Goal: Book appointment/travel/reservation

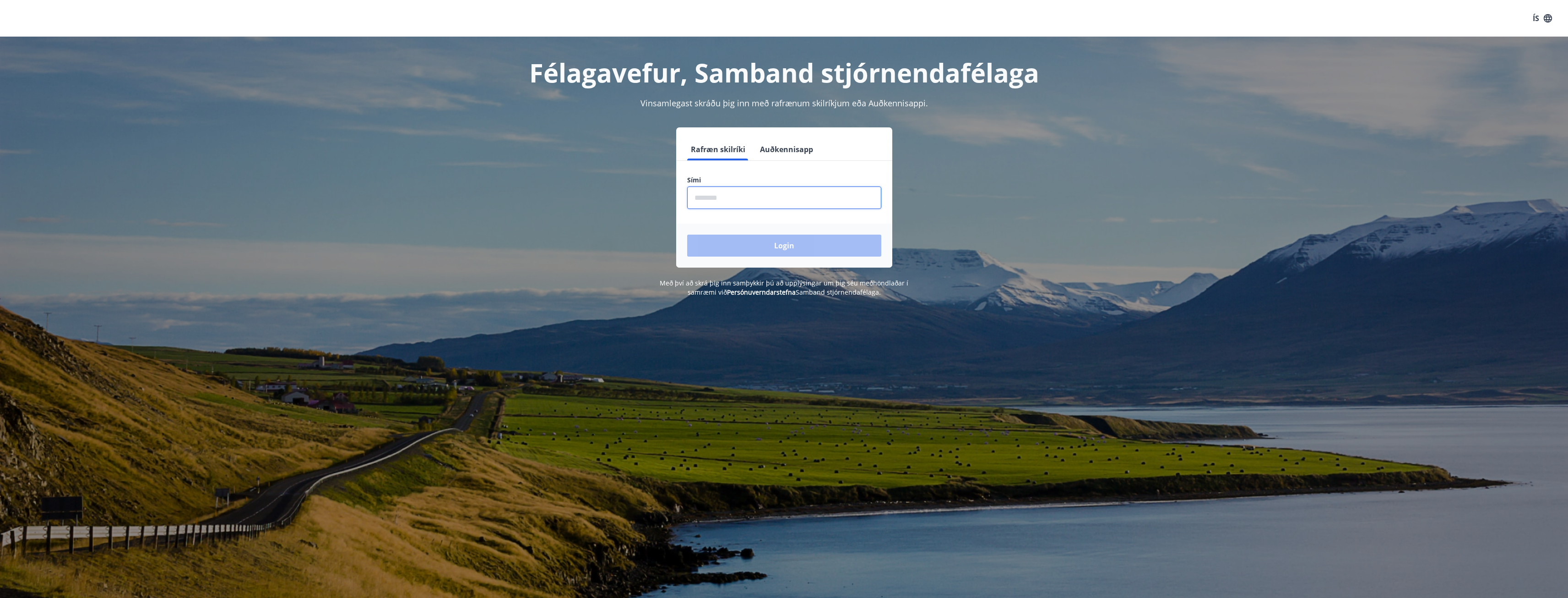
click at [750, 196] on input "phone" at bounding box center [784, 197] width 194 height 22
type input "********"
click at [687, 235] on button "Login" at bounding box center [784, 245] width 194 height 22
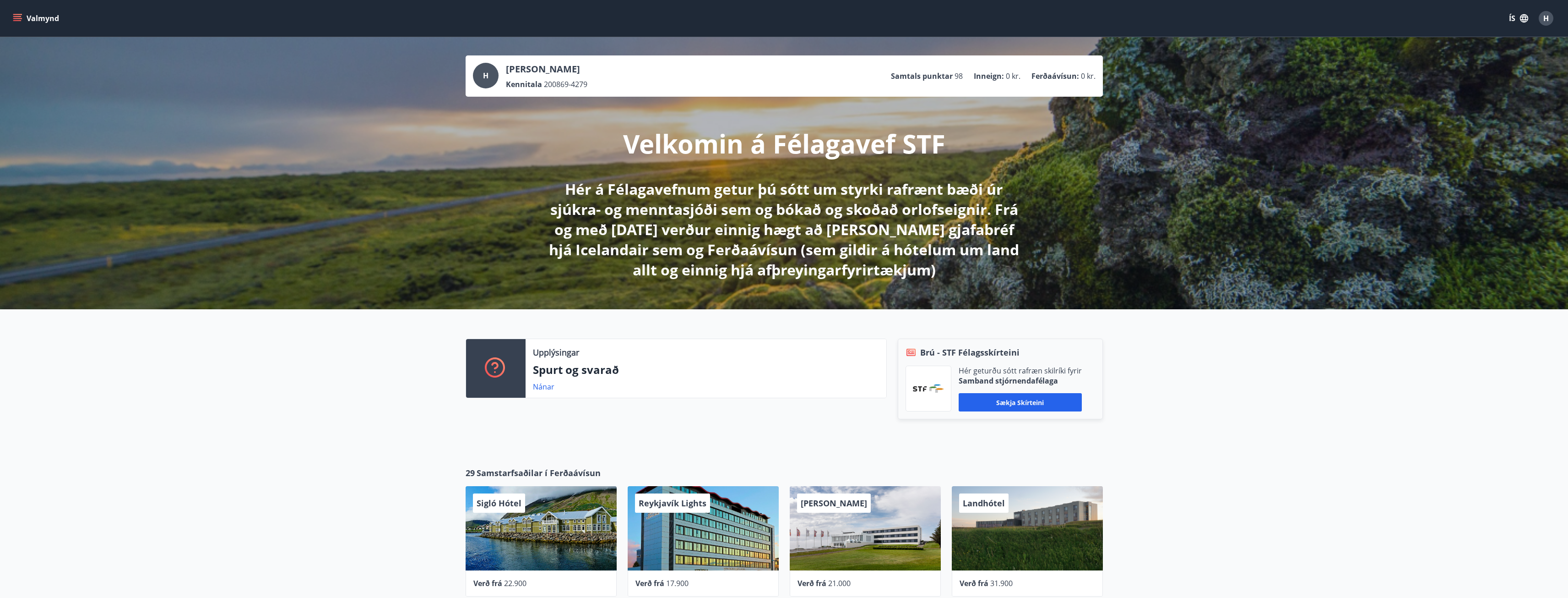
click at [489, 78] on div "H" at bounding box center [486, 75] width 25 height 25
click at [17, 18] on icon "menu" at bounding box center [17, 18] width 9 height 9
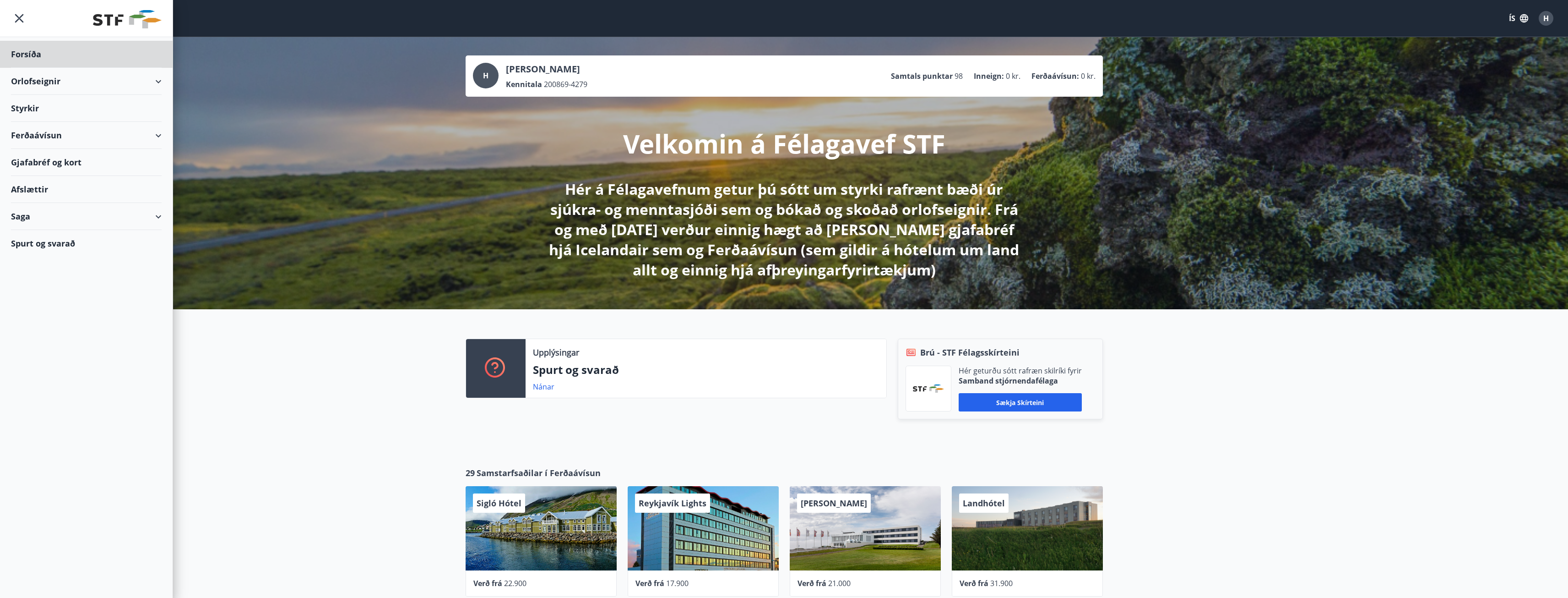
click at [35, 68] on div "Styrkir" at bounding box center [87, 55] width 151 height 27
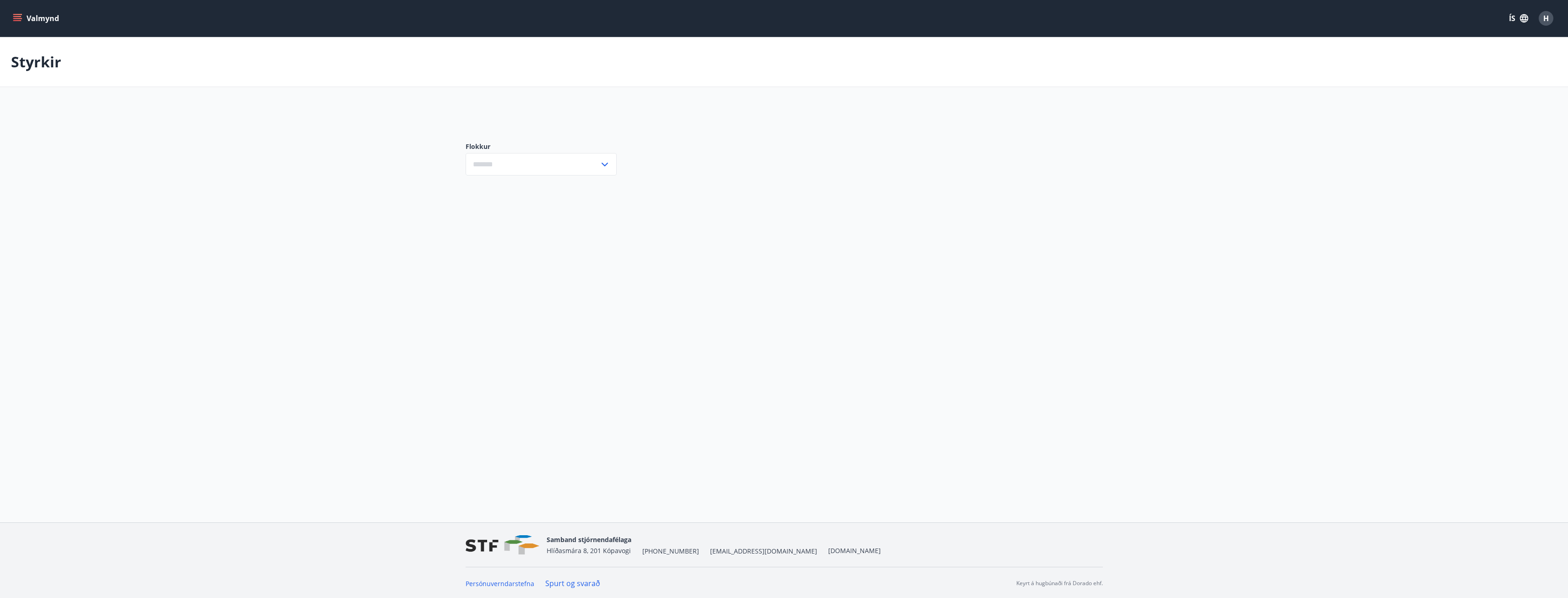
type input "***"
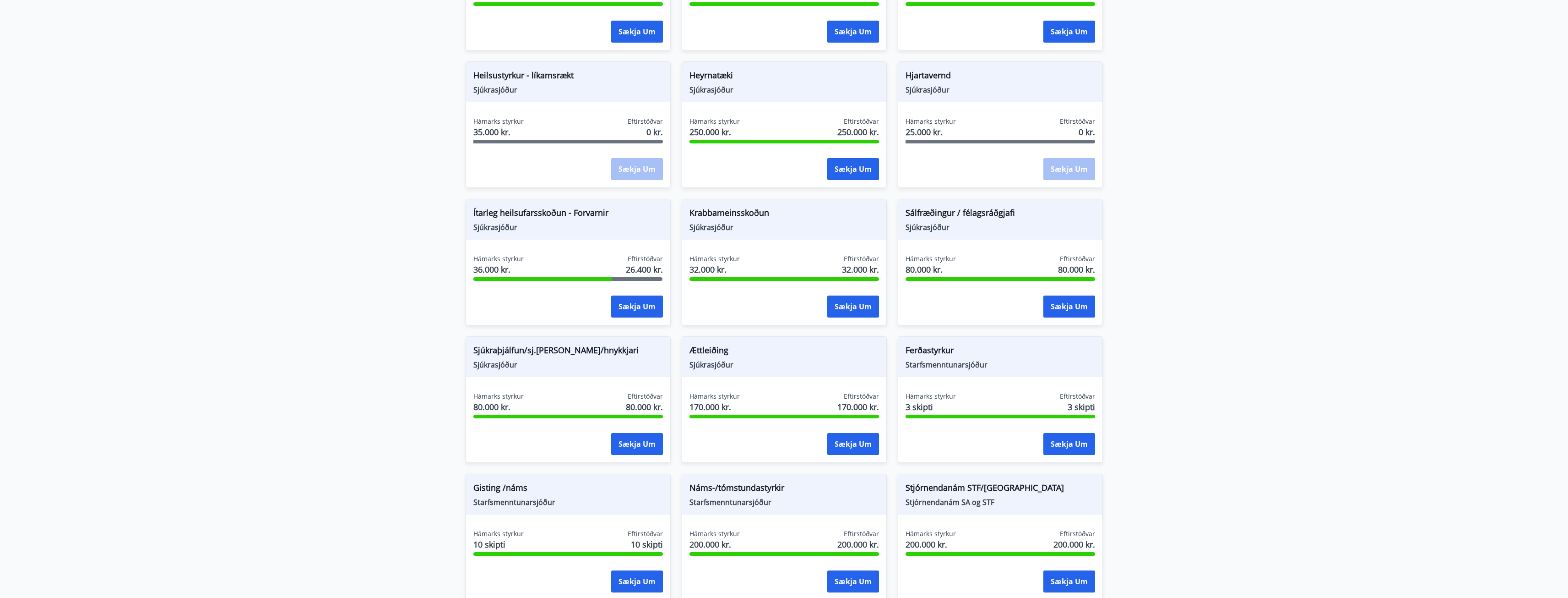
scroll to position [458, 0]
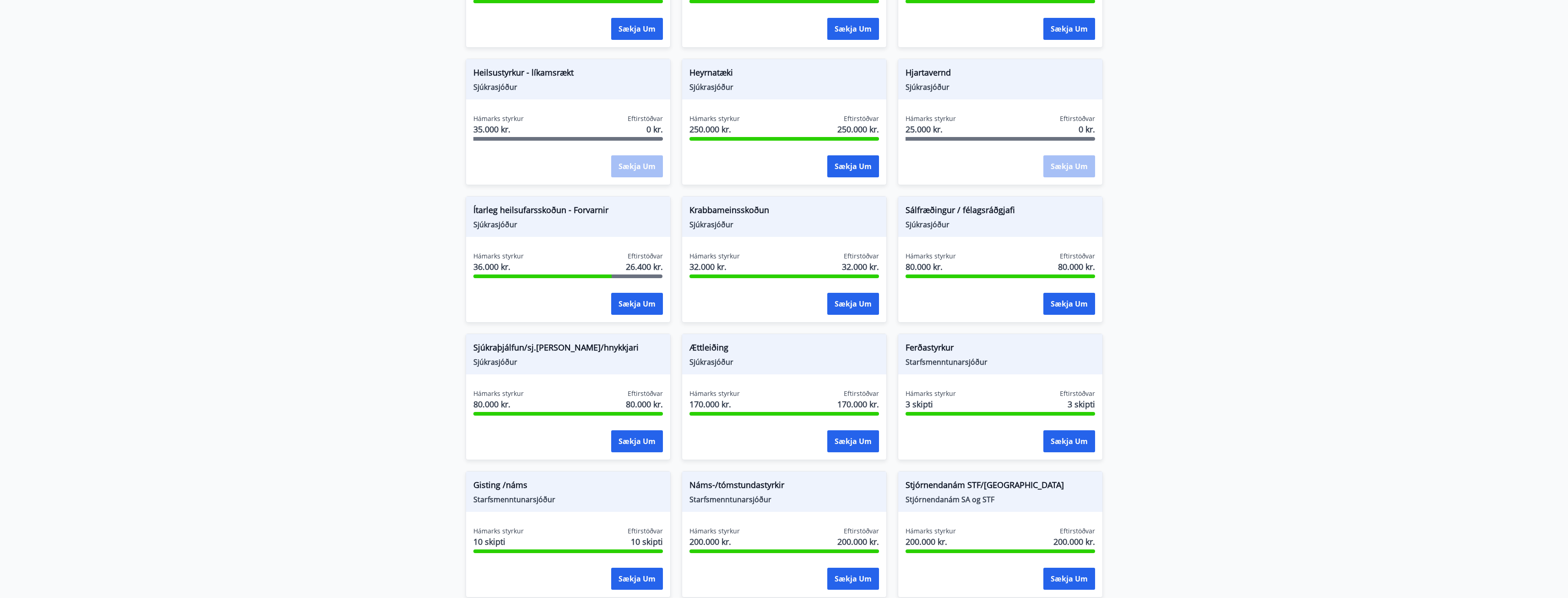
click at [1197, 268] on main "Styrkir Hér fyrir neðan getur þú sótt um þá styrki sem þér standa til boða úr m…" at bounding box center [784, 93] width 1568 height 1029
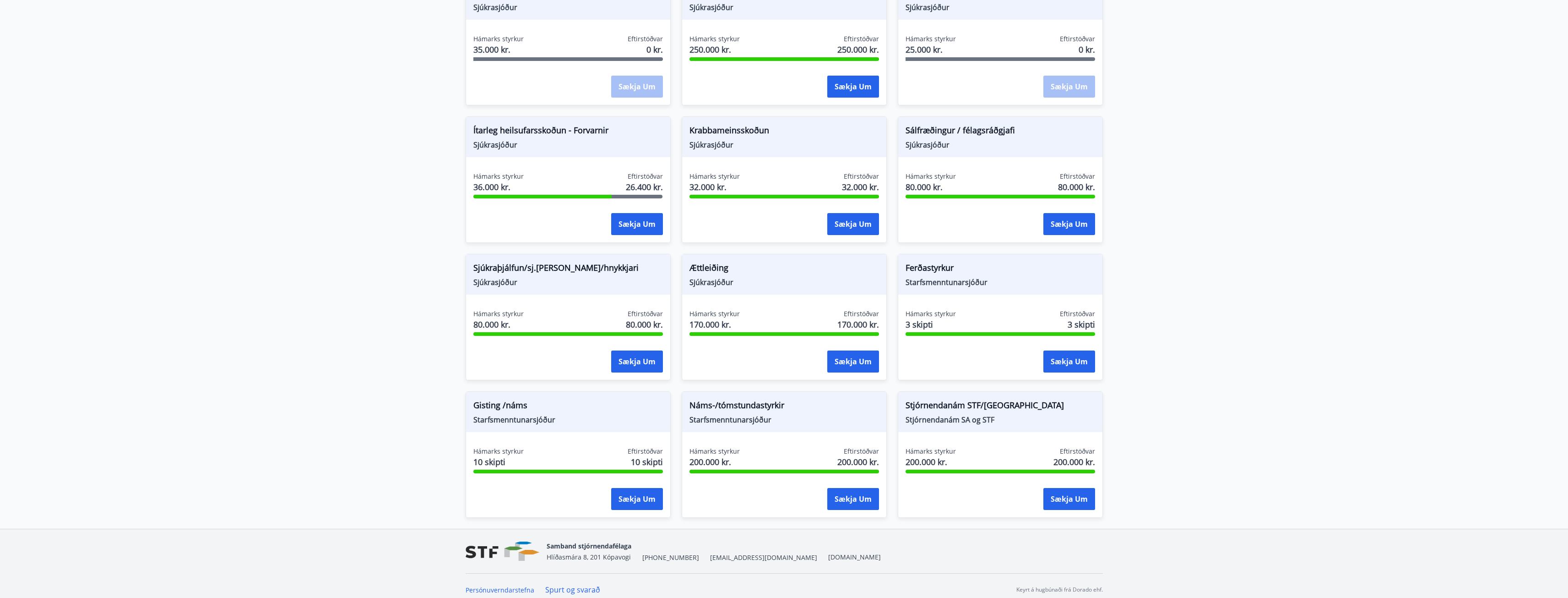
scroll to position [546, 0]
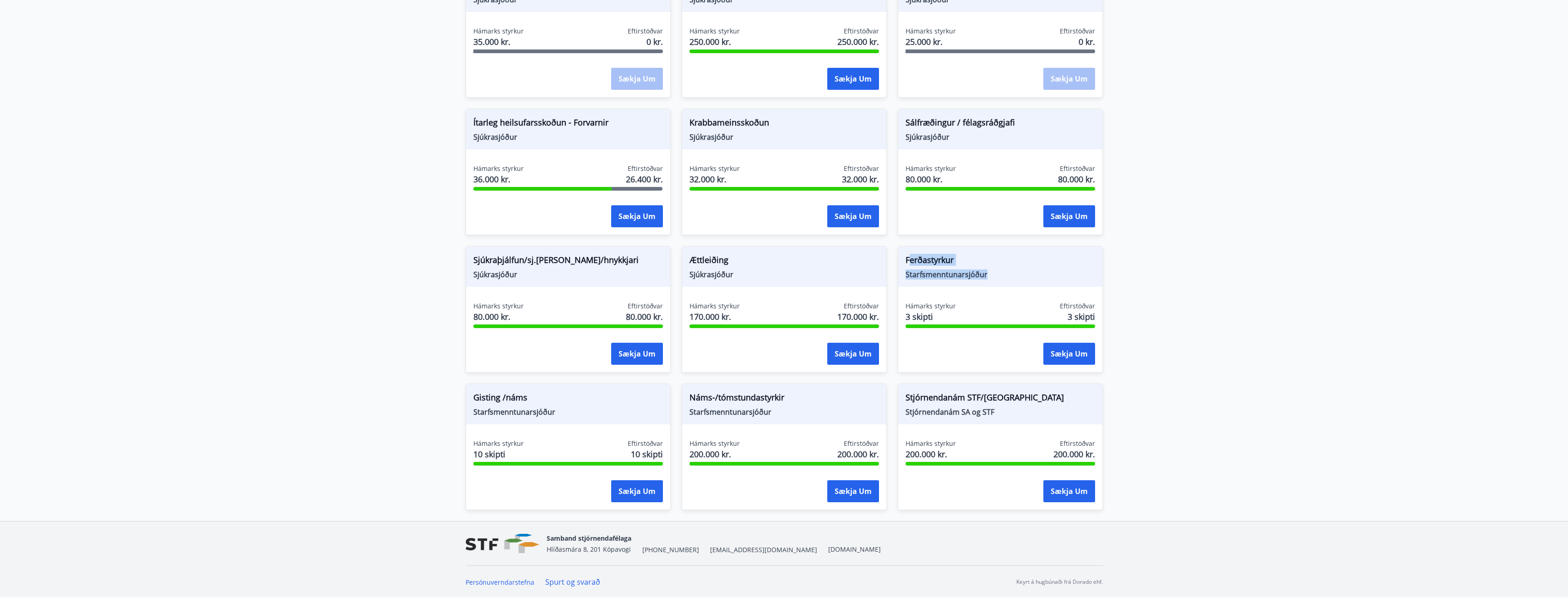
drag, startPoint x: 909, startPoint y: 256, endPoint x: 991, endPoint y: 278, distance: 84.9
click at [991, 278] on div "Ferðastyrkur Starfsmenntunarsjóður" at bounding box center [1000, 267] width 204 height 40
click at [991, 278] on span "Starfsmenntunarsjóður" at bounding box center [1000, 274] width 190 height 10
drag, startPoint x: 991, startPoint y: 278, endPoint x: 917, endPoint y: 258, distance: 76.7
click at [917, 258] on div "Ferðastyrkur Starfsmenntunarsjóður" at bounding box center [1000, 267] width 204 height 40
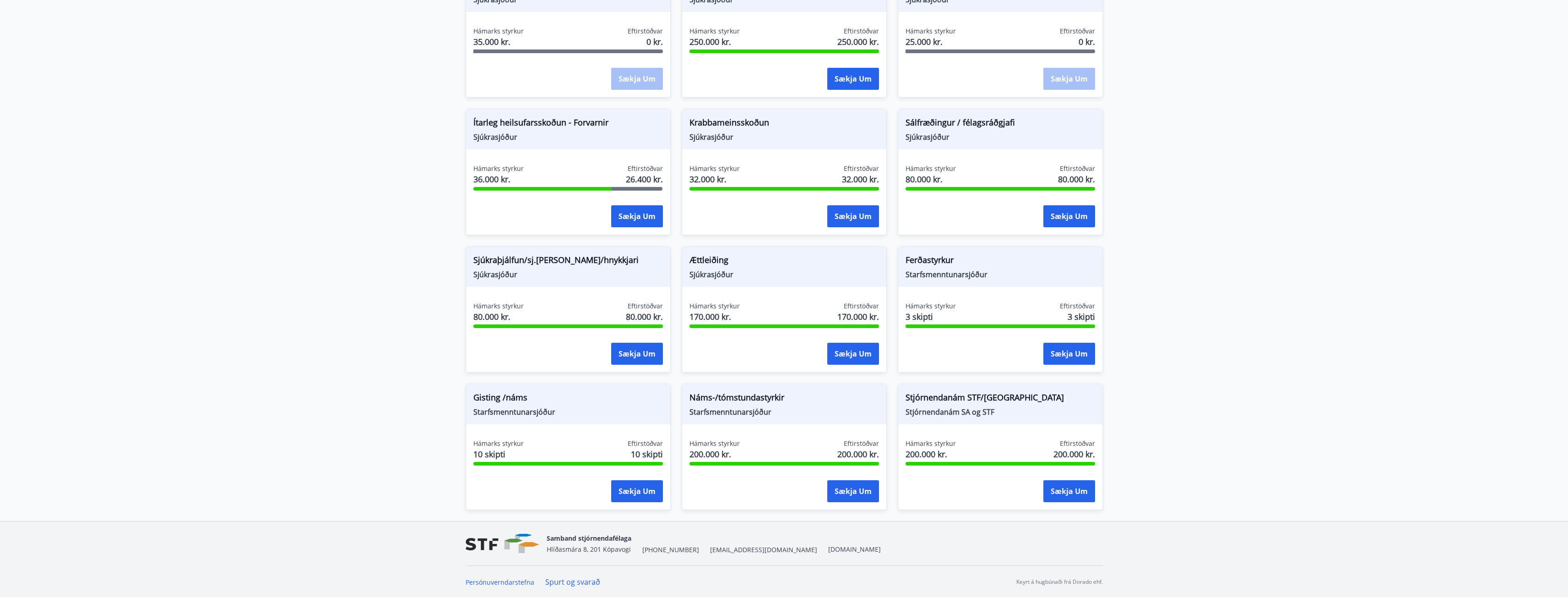
click at [506, 412] on span "Starfsmenntunarsjóður" at bounding box center [568, 411] width 190 height 10
drag, startPoint x: 470, startPoint y: 395, endPoint x: 549, endPoint y: 396, distance: 79.0
click at [549, 396] on div "Gisting /náms Starfsmenntunarsjóður" at bounding box center [568, 404] width 204 height 40
click at [548, 398] on span "Gisting /náms" at bounding box center [568, 398] width 190 height 16
drag, startPoint x: 477, startPoint y: 413, endPoint x: 613, endPoint y: 416, distance: 136.0
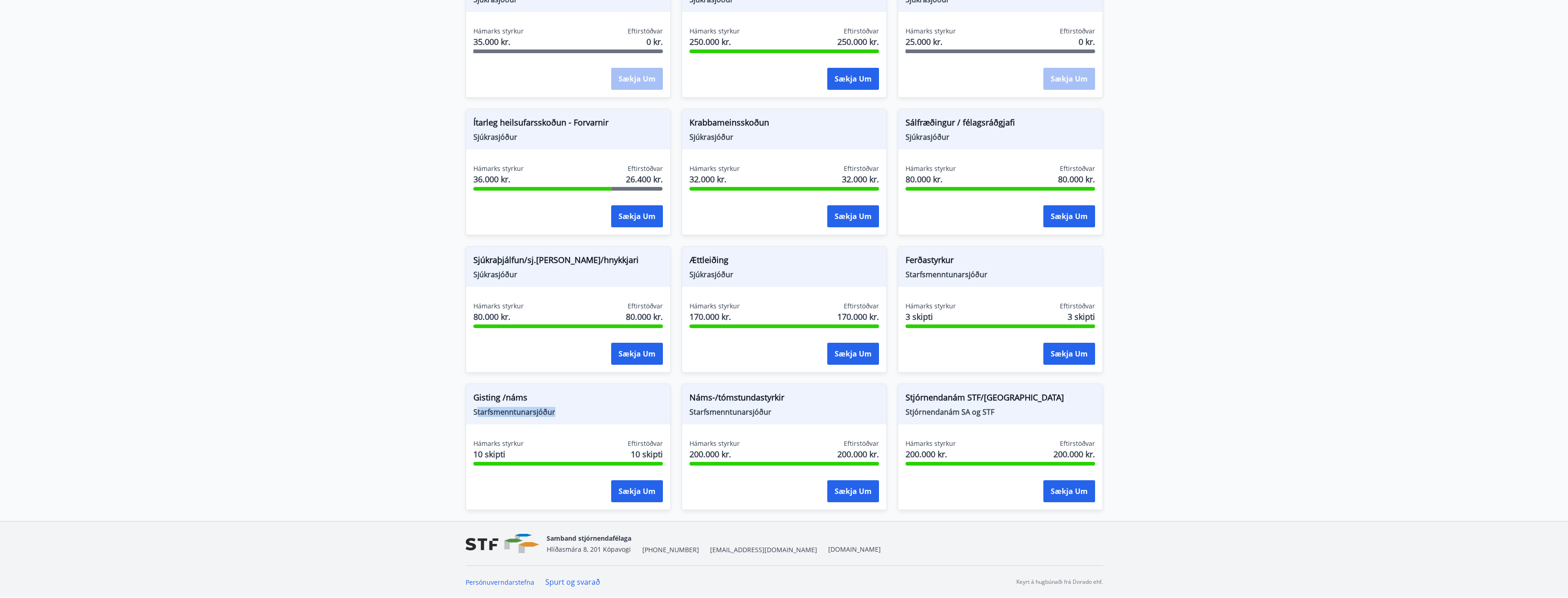
click at [611, 416] on span "Starfsmenntunarsjóður" at bounding box center [568, 411] width 190 height 10
drag, startPoint x: 710, startPoint y: 397, endPoint x: 805, endPoint y: 399, distance: 95.0
click at [805, 399] on span "Náms-/tómstundastyrkir" at bounding box center [784, 398] width 190 height 16
drag, startPoint x: 901, startPoint y: 395, endPoint x: 1011, endPoint y: 398, distance: 110.0
click at [1011, 398] on div "Stjórnendanám STF/SA Stjórnendanám SA og STF" at bounding box center [1000, 404] width 204 height 40
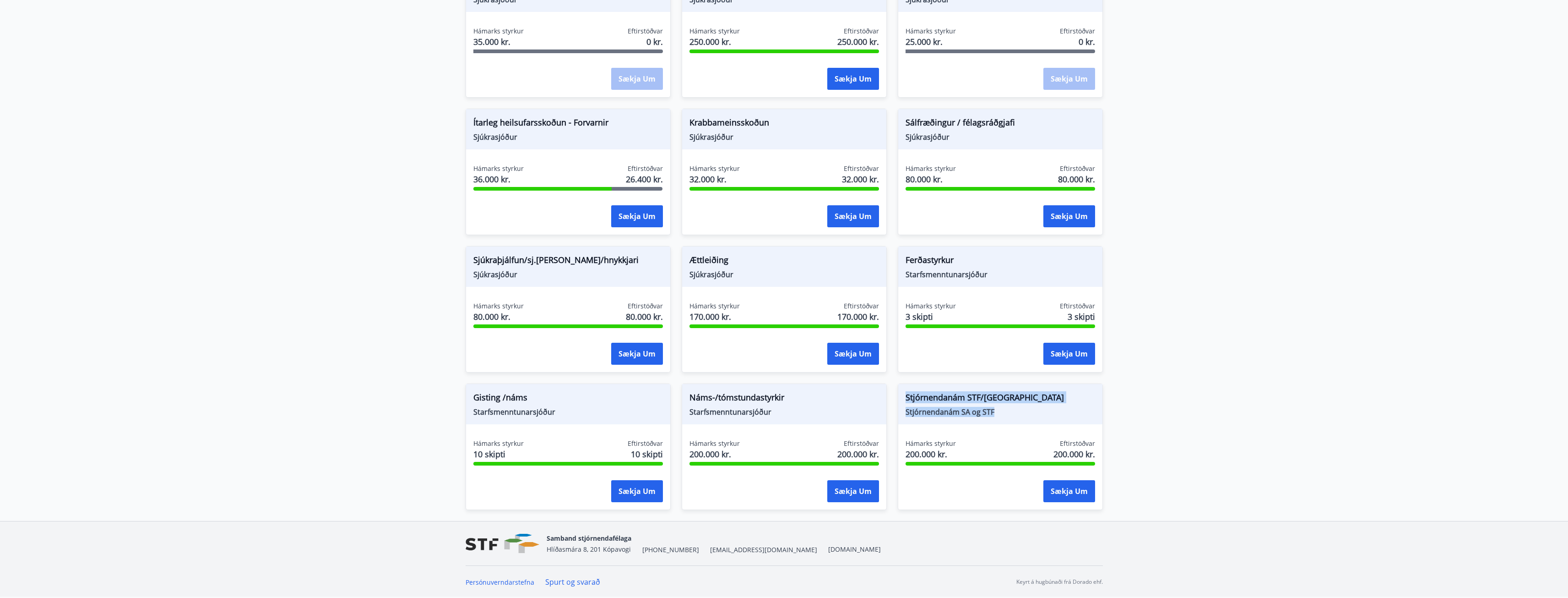
drag, startPoint x: 1005, startPoint y: 413, endPoint x: 909, endPoint y: 401, distance: 96.7
click at [887, 390] on div "Stjórnendanám STF/SA Stjórnendanám SA og STF Hámarks styrkur 200.000 kr. Eftirs…" at bounding box center [994, 441] width 216 height 138
click at [1230, 409] on main "Styrkir Hér fyrir neðan getur þú sótt um þá styrki sem þér standa til boða úr m…" at bounding box center [784, 6] width 1568 height 1029
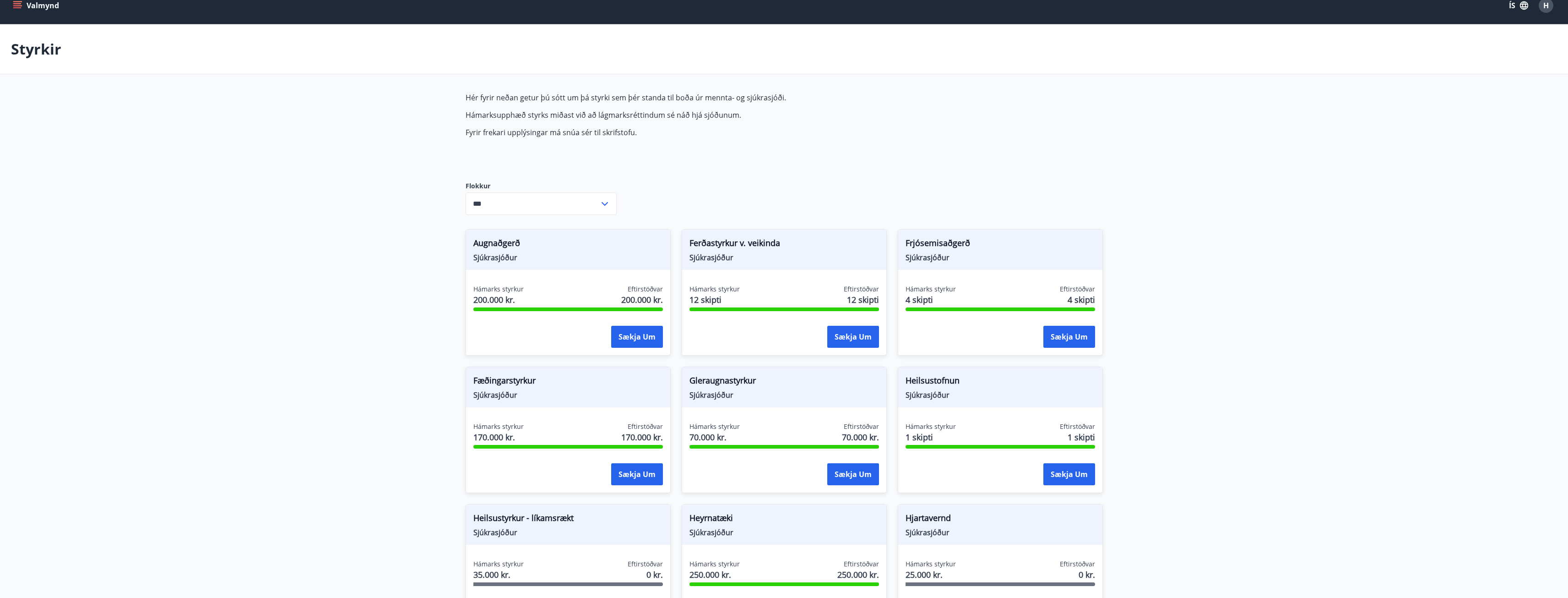
scroll to position [0, 0]
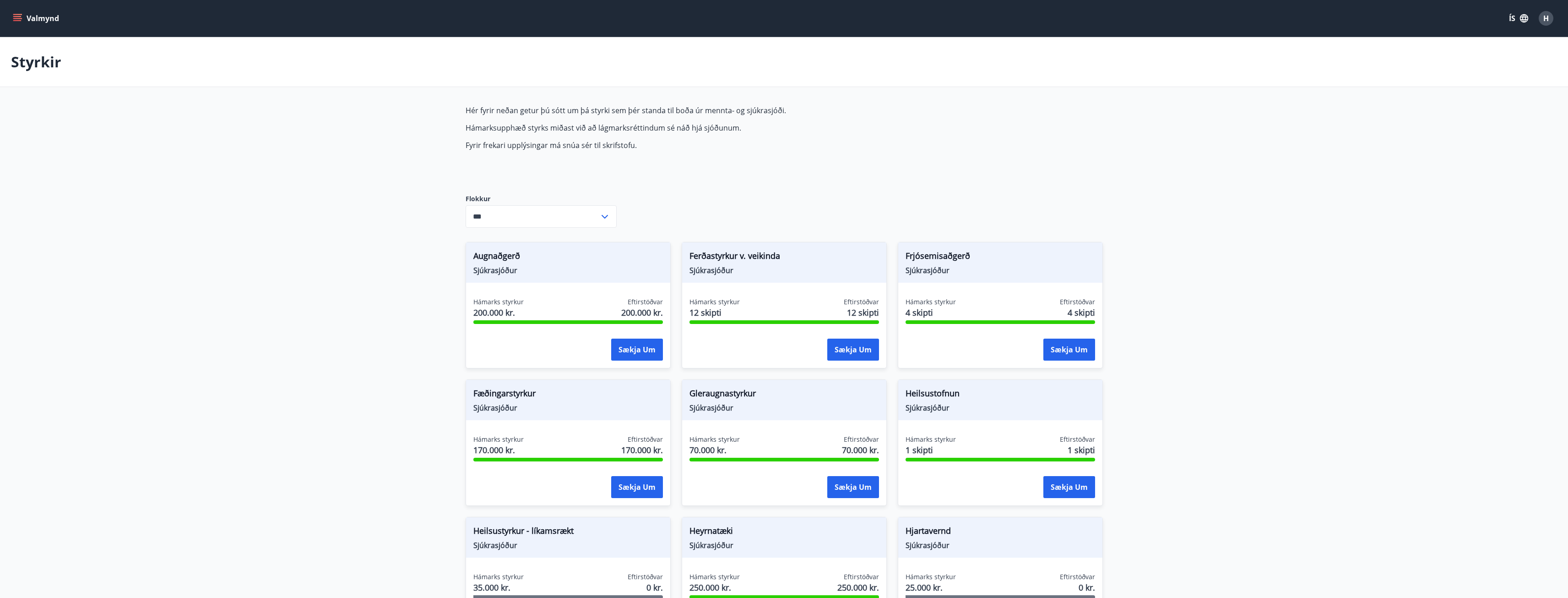
click at [23, 23] on button "Valmynd" at bounding box center [37, 18] width 52 height 16
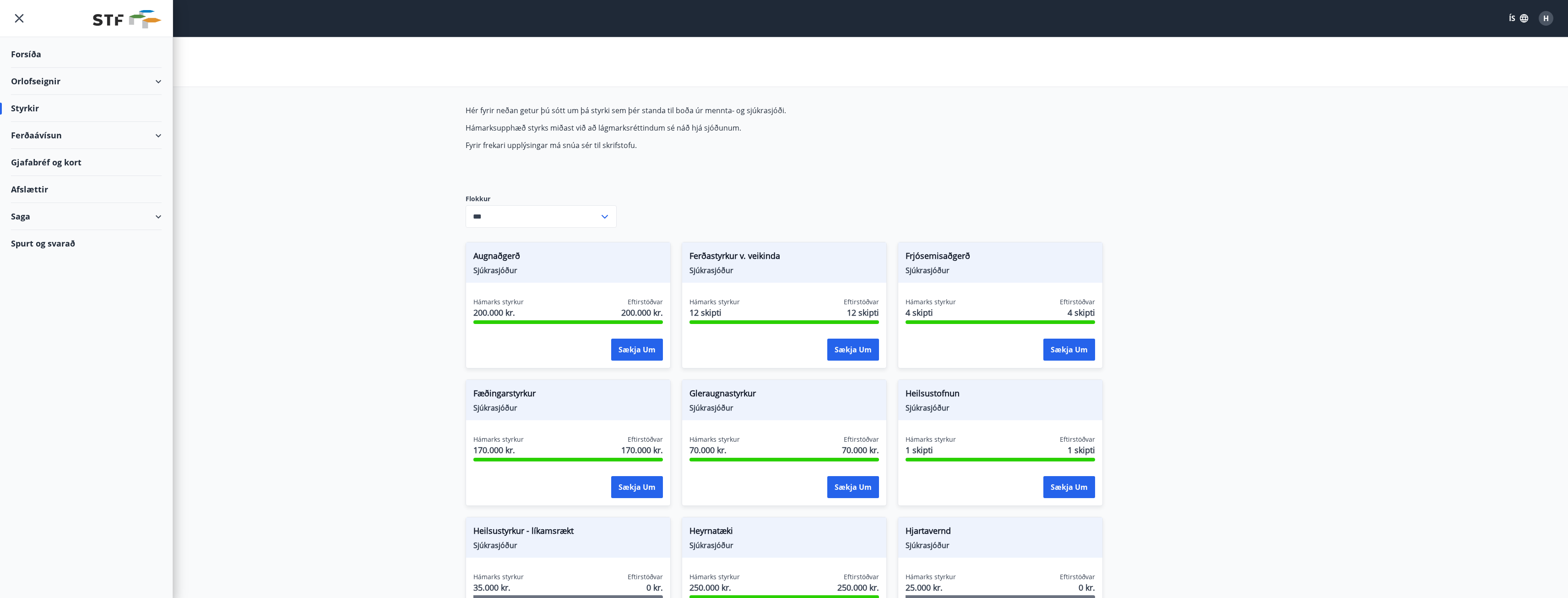
click at [33, 82] on div "Orlofseignir" at bounding box center [87, 81] width 151 height 27
click at [31, 107] on div "Framboð" at bounding box center [87, 105] width 136 height 19
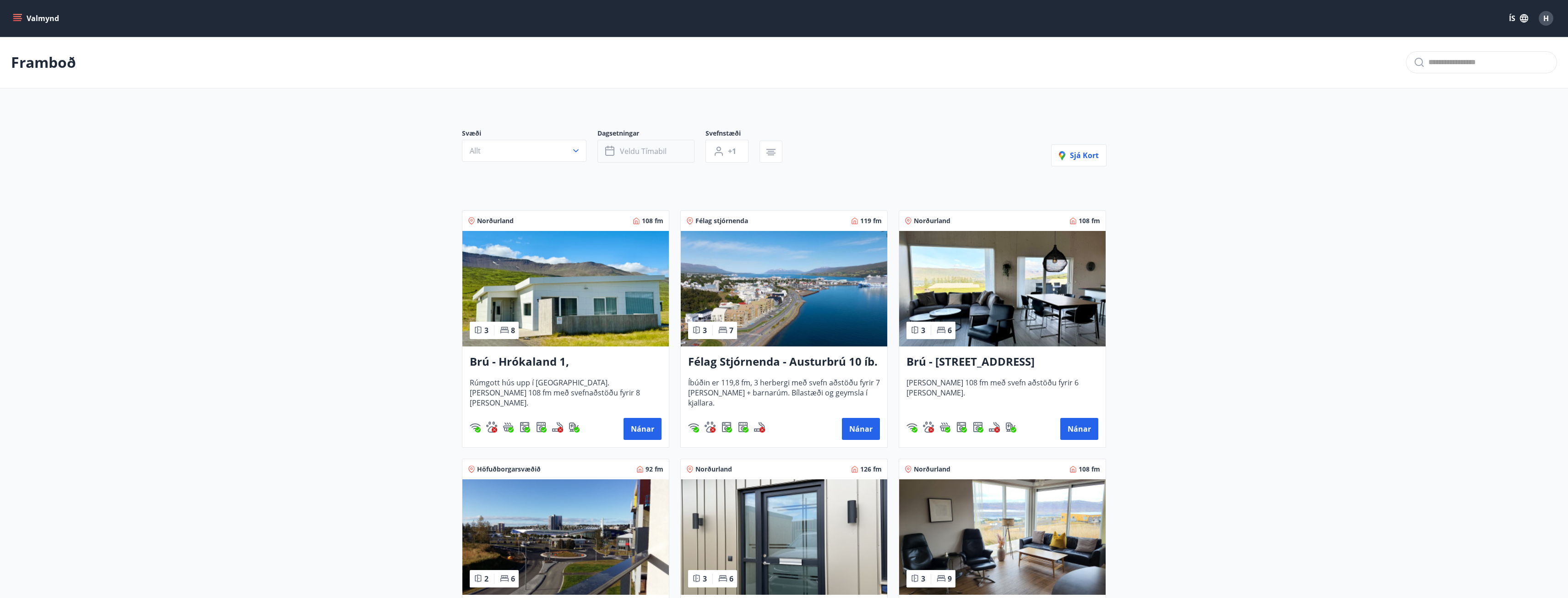
click at [636, 152] on span "Veldu tímabil" at bounding box center [643, 151] width 47 height 10
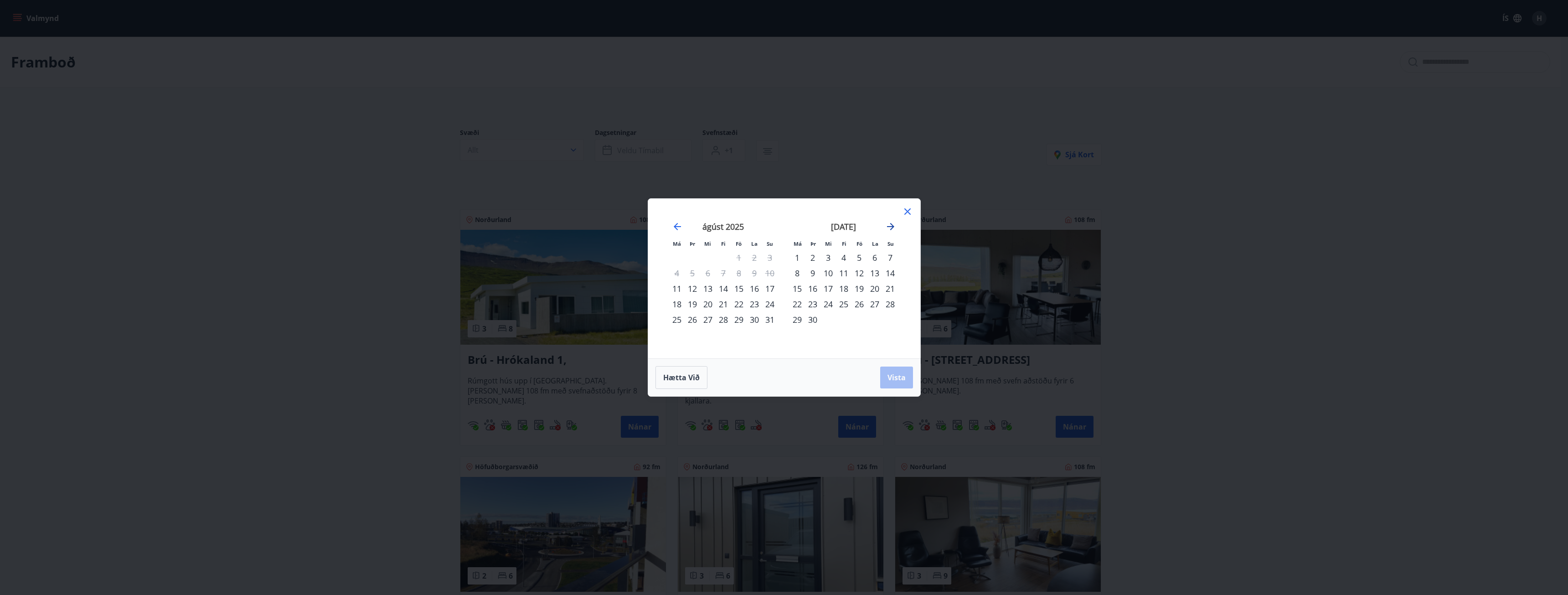
click at [890, 228] on icon "Move forward to switch to the next month." at bounding box center [890, 226] width 11 height 11
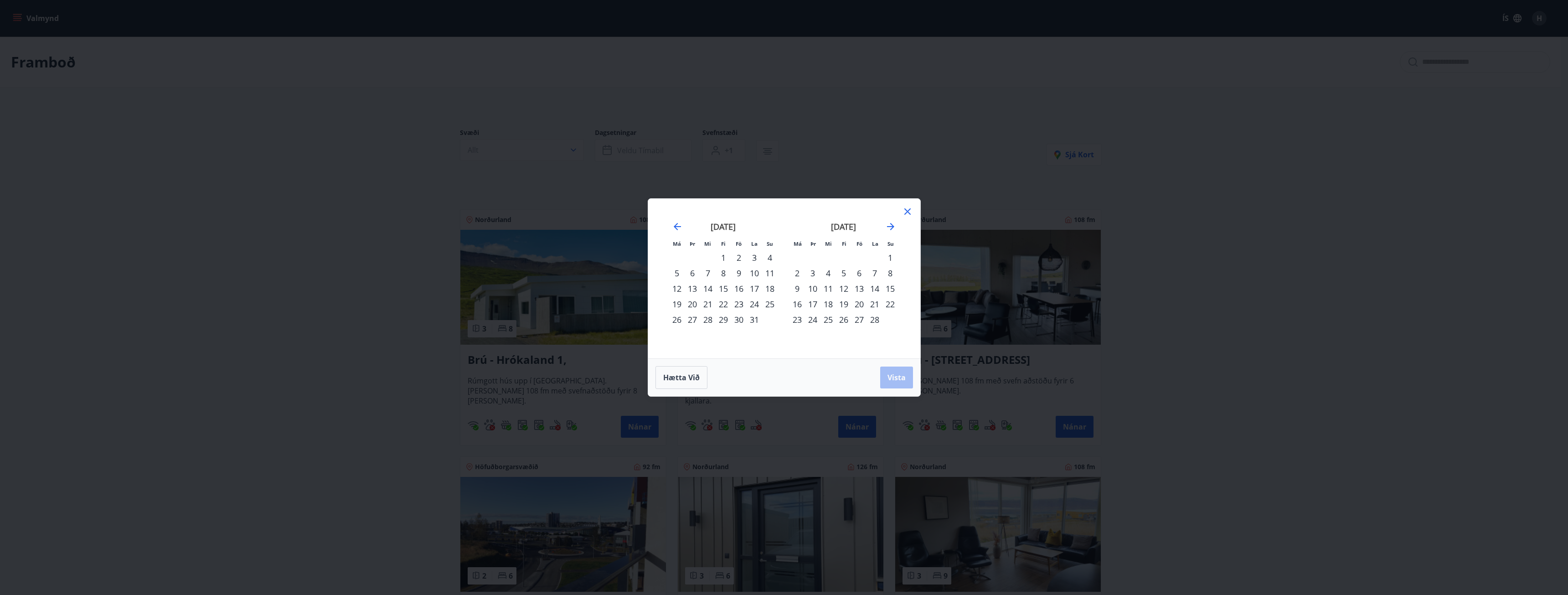
click at [892, 257] on div "1" at bounding box center [890, 257] width 16 height 16
click at [887, 271] on div "8" at bounding box center [890, 273] width 16 height 16
click at [899, 379] on span "Vista" at bounding box center [896, 377] width 19 height 10
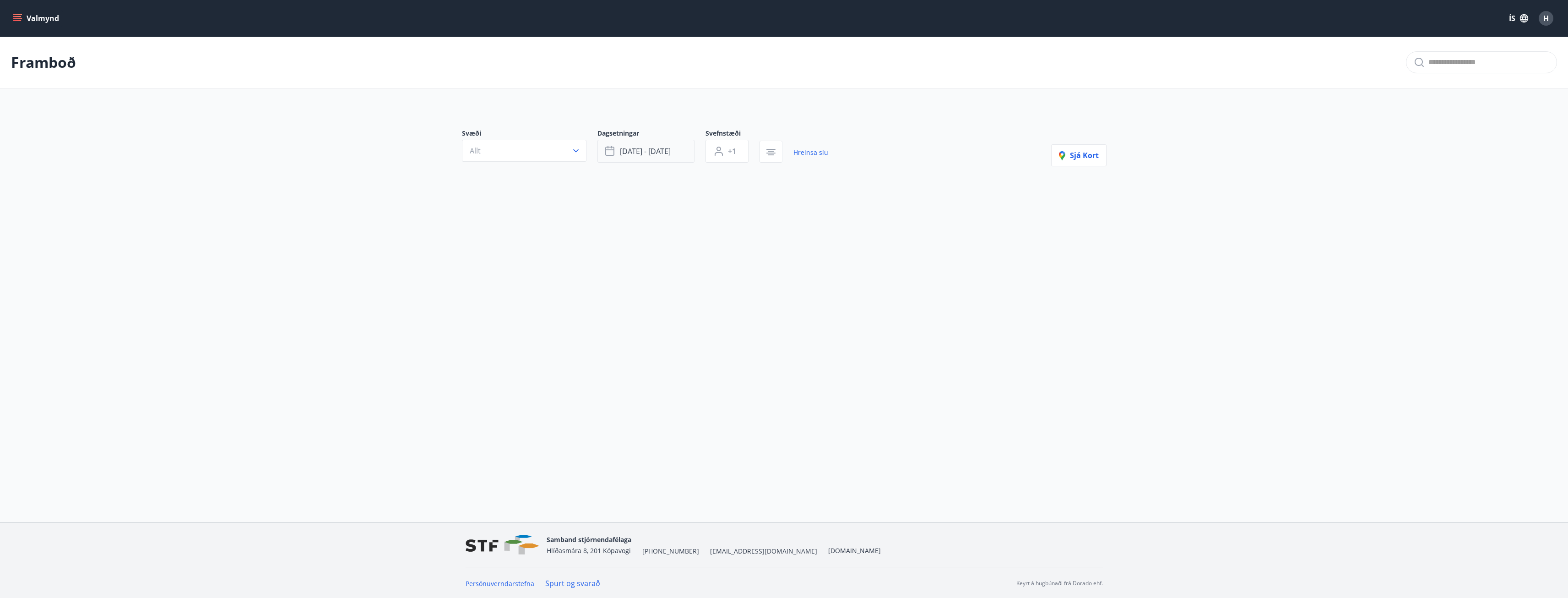
click at [664, 155] on span "feb 01 - feb 08" at bounding box center [645, 151] width 51 height 10
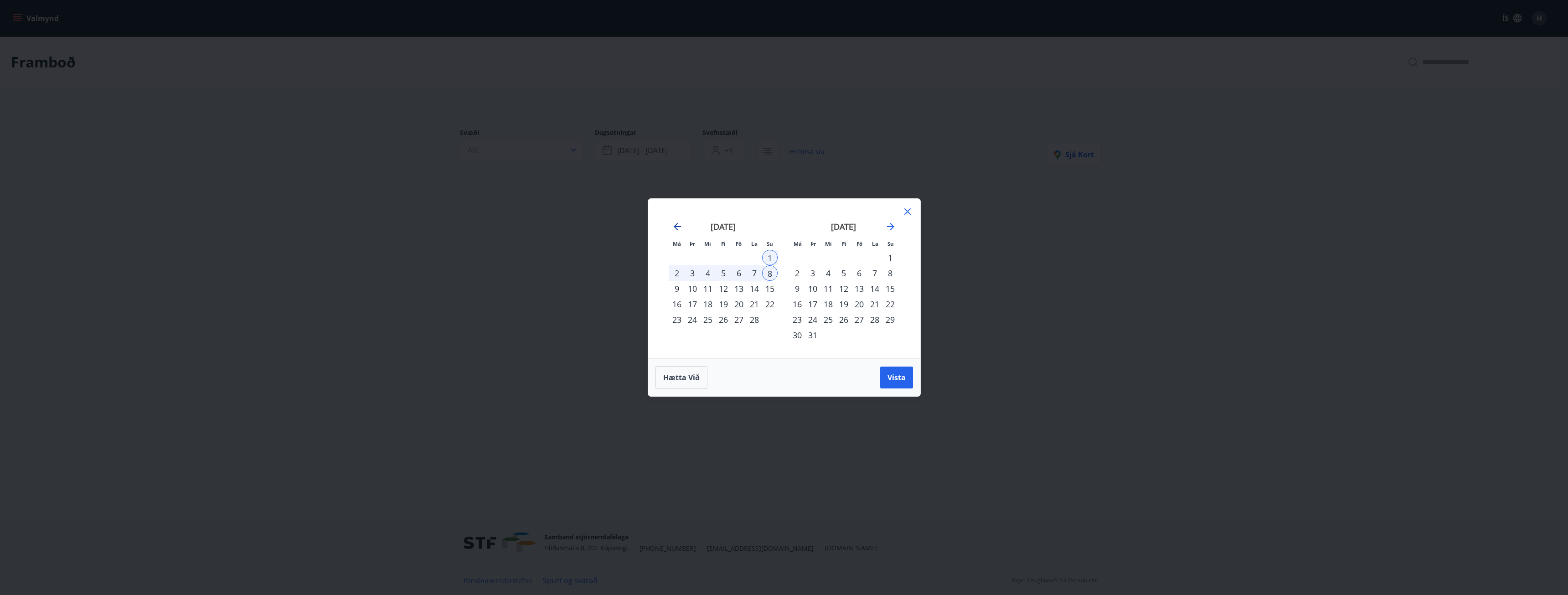
click at [679, 225] on icon "Move backward to switch to the previous month." at bounding box center [677, 226] width 11 height 11
click at [675, 257] on div "1" at bounding box center [677, 257] width 16 height 16
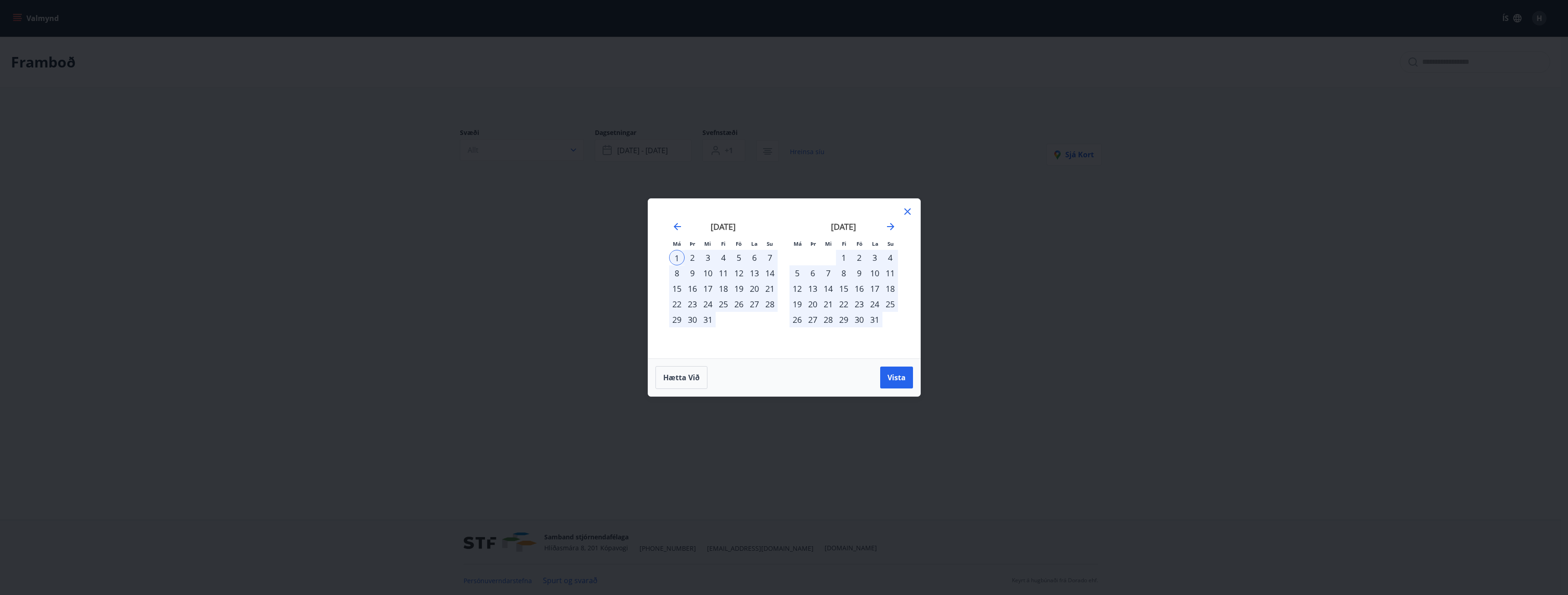
click at [681, 287] on div "15" at bounding box center [677, 289] width 16 height 16
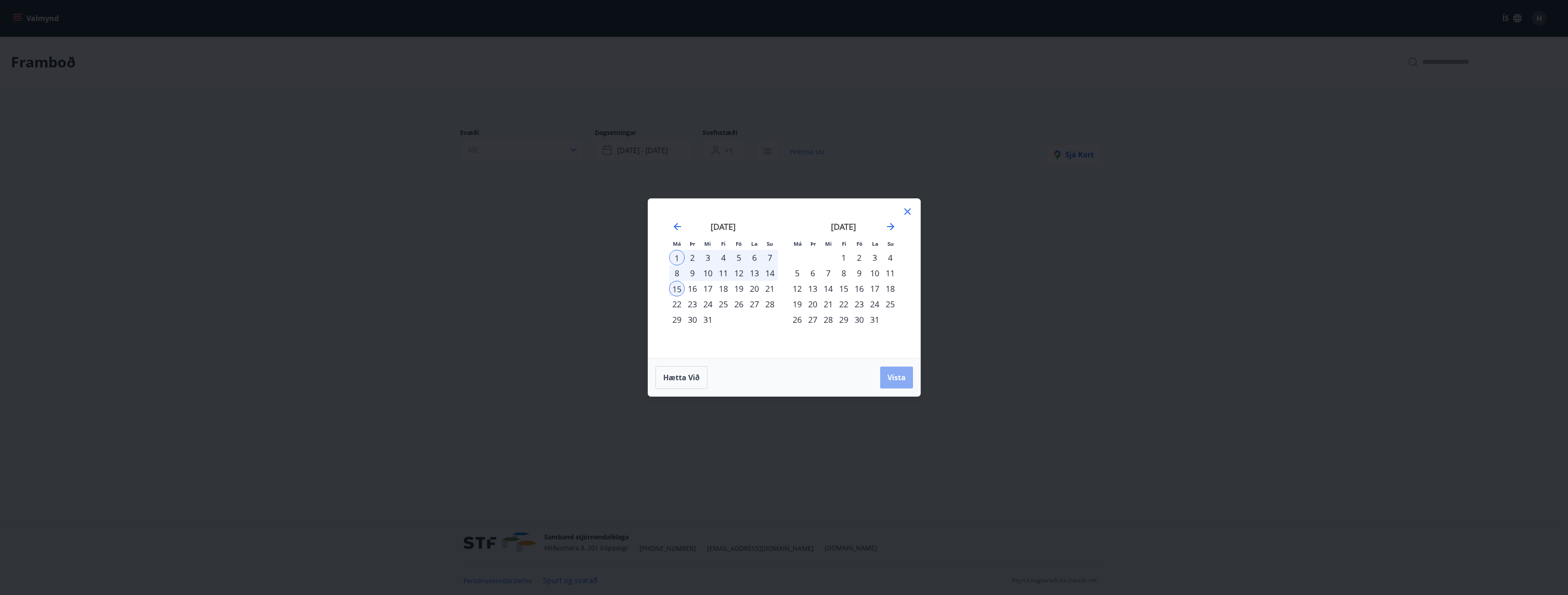
click at [909, 382] on button "Vista" at bounding box center [897, 377] width 33 height 22
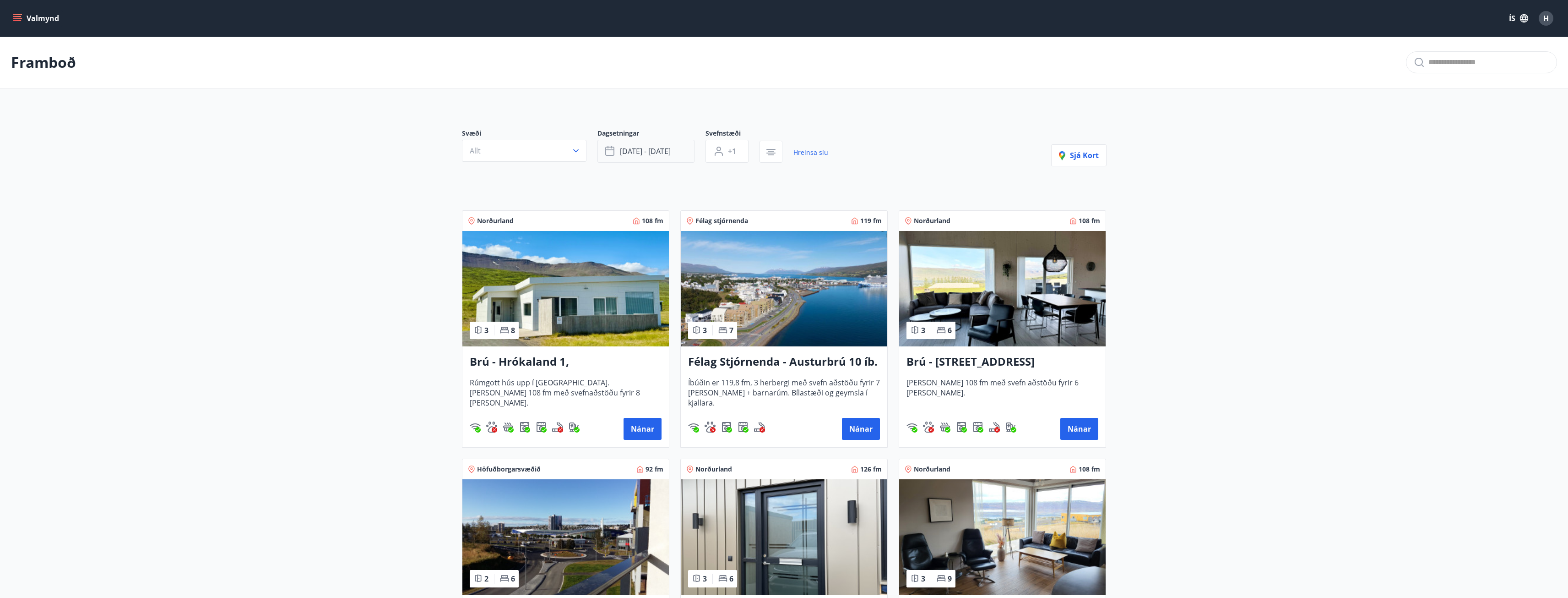
click at [677, 151] on button "des 01 - des 15" at bounding box center [646, 151] width 97 height 23
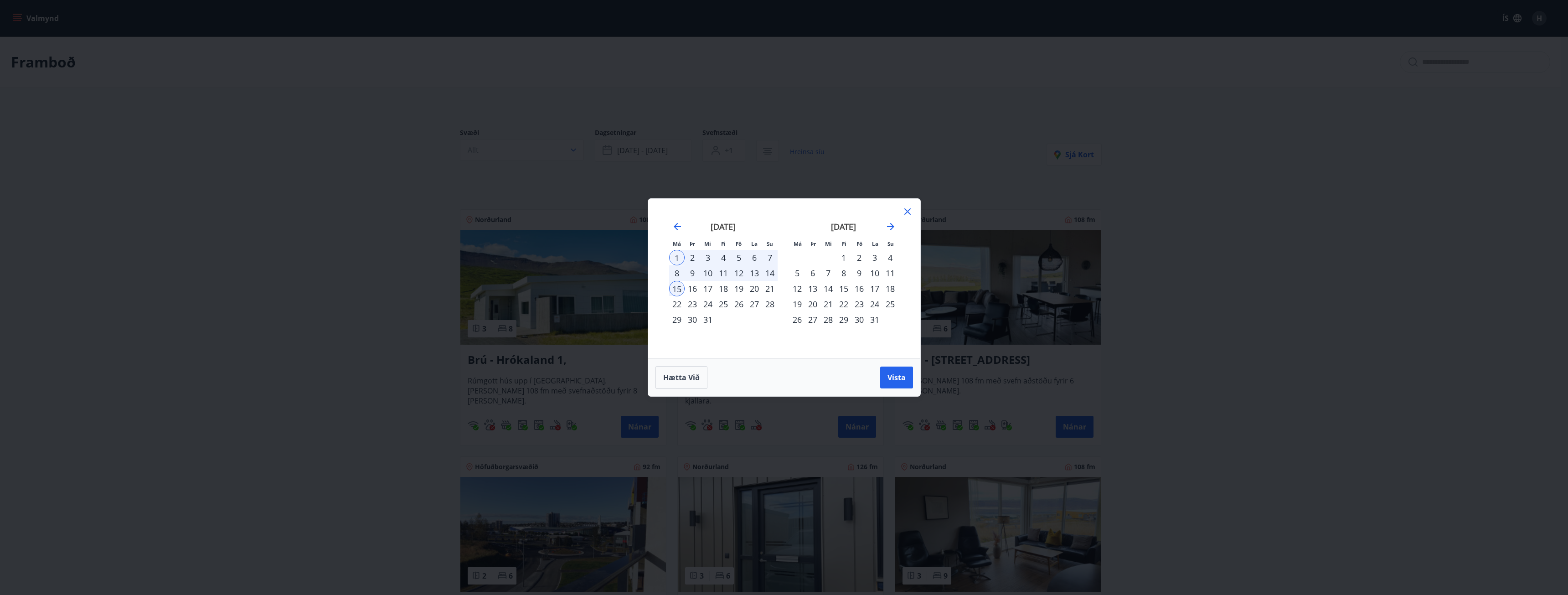
click at [801, 276] on div "5" at bounding box center [797, 273] width 16 height 16
click at [797, 288] on div "12" at bounding box center [797, 289] width 16 height 16
click at [899, 377] on span "Vista" at bounding box center [896, 377] width 19 height 10
